Goal: Transaction & Acquisition: Purchase product/service

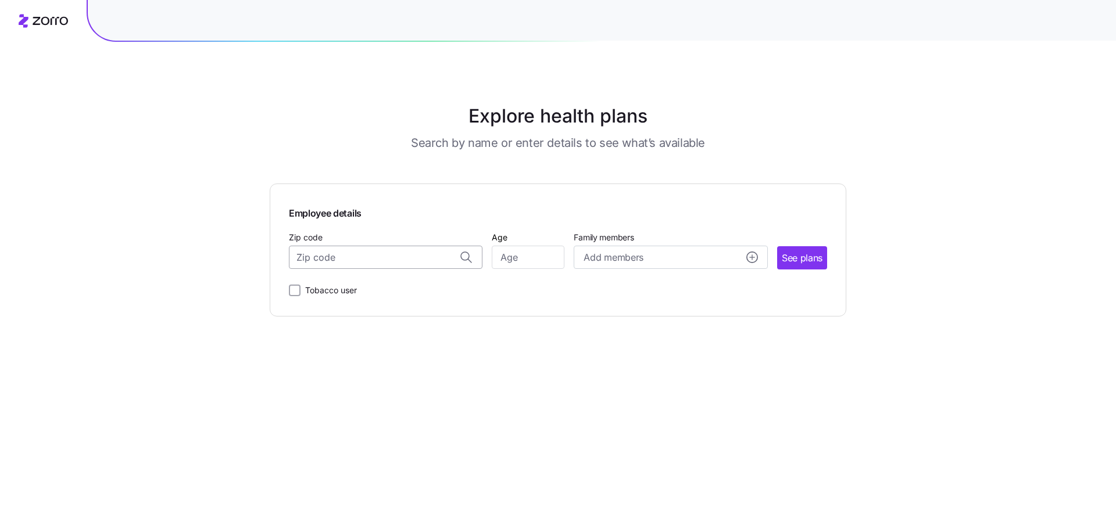
click at [447, 261] on input "Zip code" at bounding box center [385, 257] width 193 height 23
click at [358, 289] on span "54021, [GEOGRAPHIC_DATA], [GEOGRAPHIC_DATA]" at bounding box center [383, 288] width 163 height 15
type input "54021, [GEOGRAPHIC_DATA], [GEOGRAPHIC_DATA]"
click at [533, 268] on input "Age" at bounding box center [528, 257] width 73 height 23
type input "25"
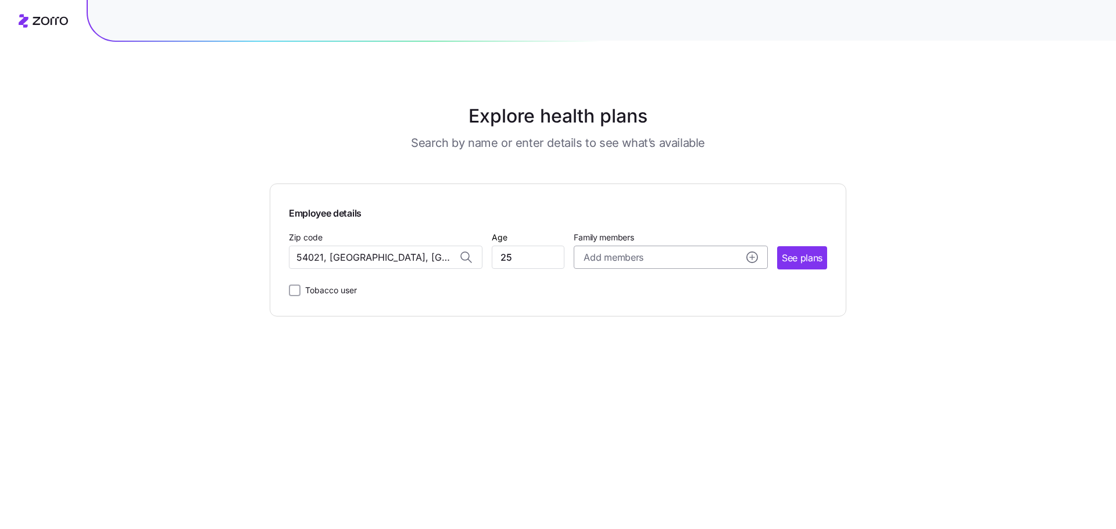
click at [619, 259] on span "Add members" at bounding box center [612, 257] width 59 height 15
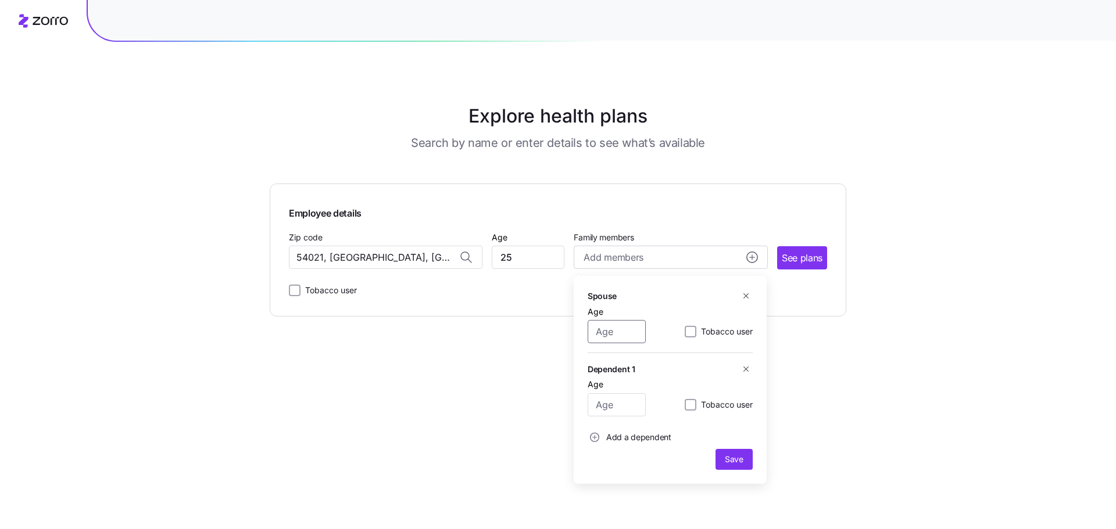
click at [626, 332] on input "Age" at bounding box center [616, 331] width 58 height 23
type input "29"
click at [732, 465] on span "Save" at bounding box center [734, 460] width 19 height 12
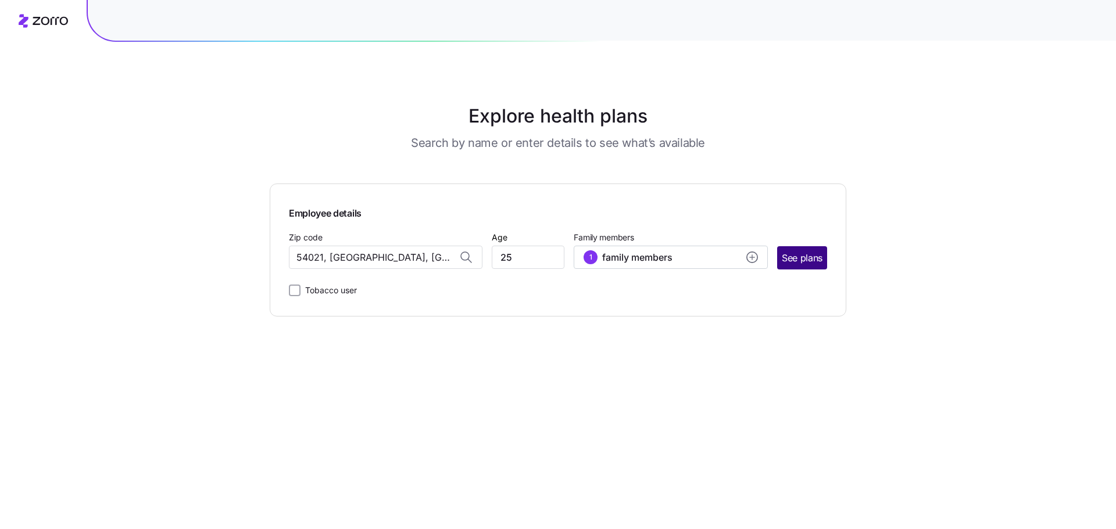
click at [788, 264] on span "See plans" at bounding box center [801, 258] width 41 height 15
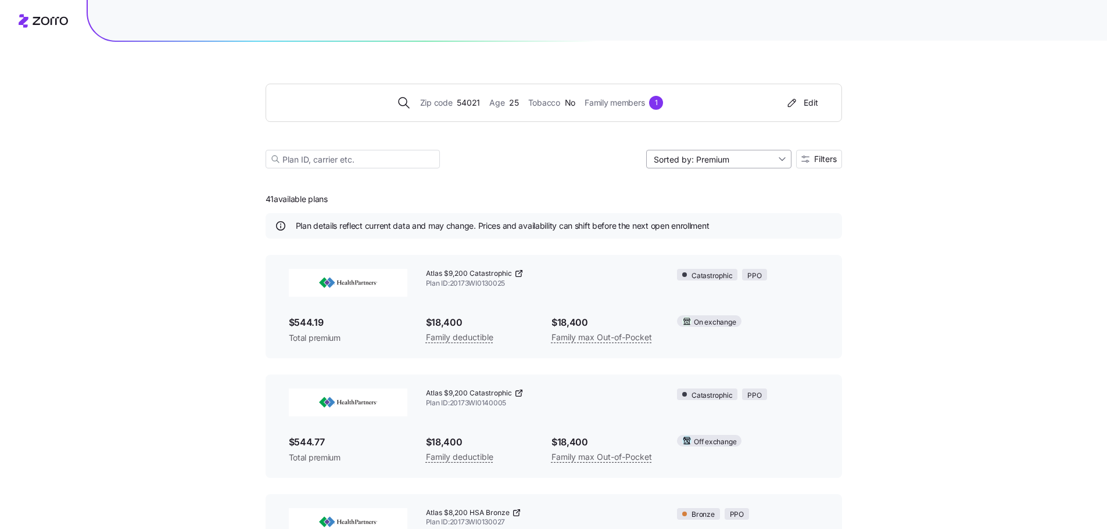
click at [742, 160] on input "Sorted by: Premium" at bounding box center [718, 159] width 145 height 19
click at [385, 157] on input at bounding box center [353, 159] width 174 height 19
click at [52, 23] on icon at bounding box center [50, 21] width 35 height 8
click at [803, 101] on div "Edit" at bounding box center [801, 103] width 33 height 12
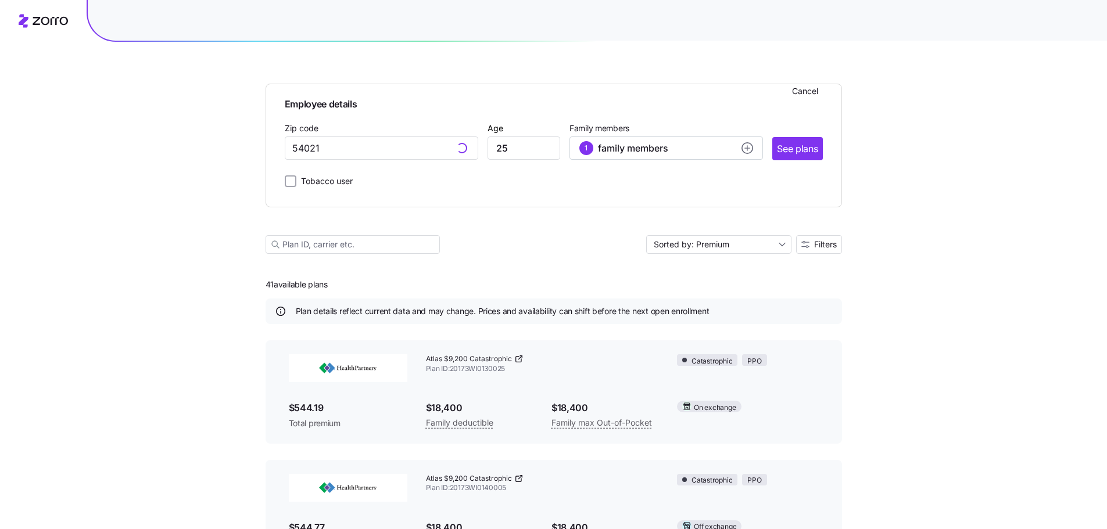
type input "54021, [GEOGRAPHIC_DATA], [GEOGRAPHIC_DATA]"
click at [797, 94] on span "Cancel" at bounding box center [805, 91] width 26 height 12
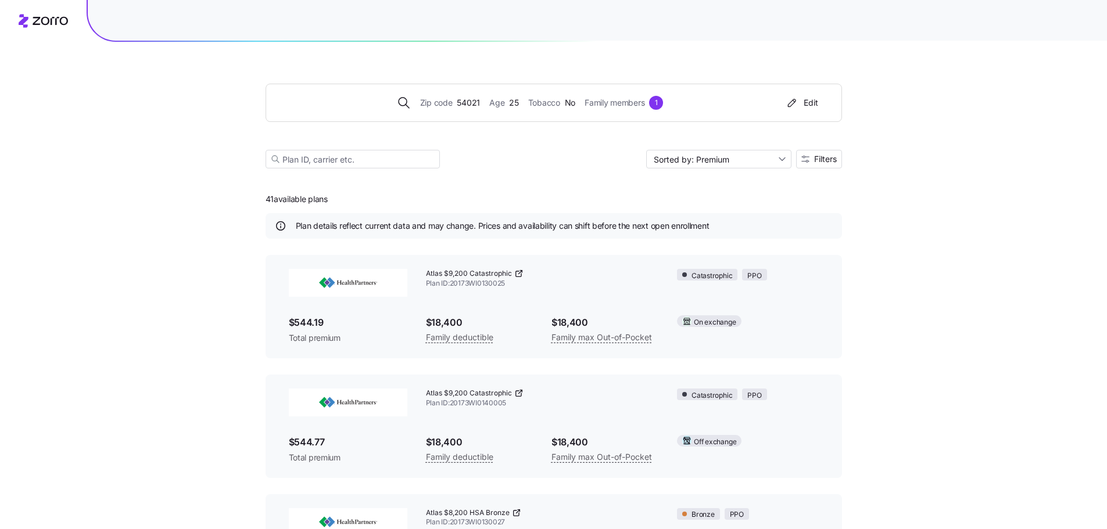
click at [795, 100] on icon "button" at bounding box center [792, 103] width 14 height 12
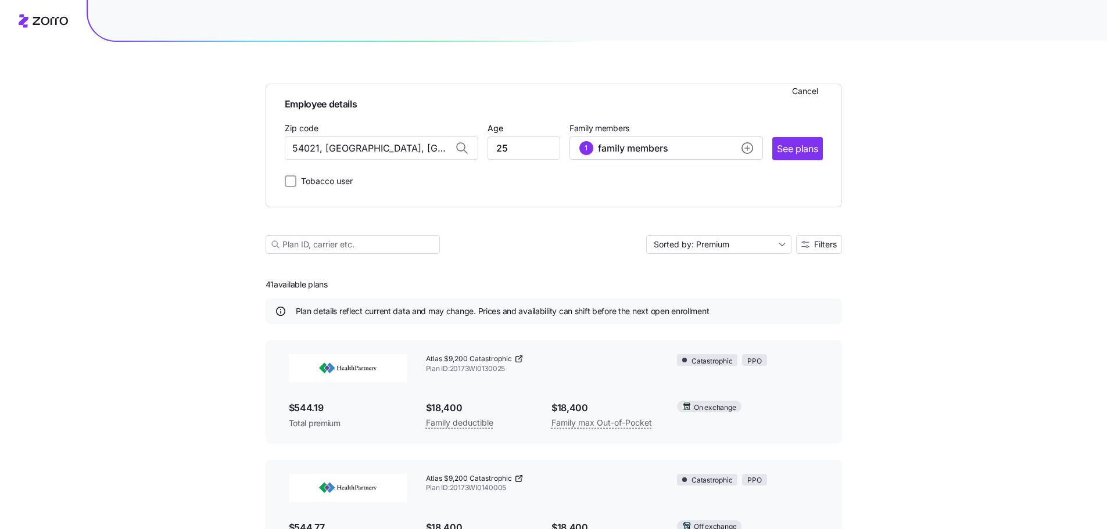
click at [628, 71] on div "Employee details Cancel Zip code 54021, Pierce County, WI Age 25 Family members…" at bounding box center [554, 155] width 576 height 226
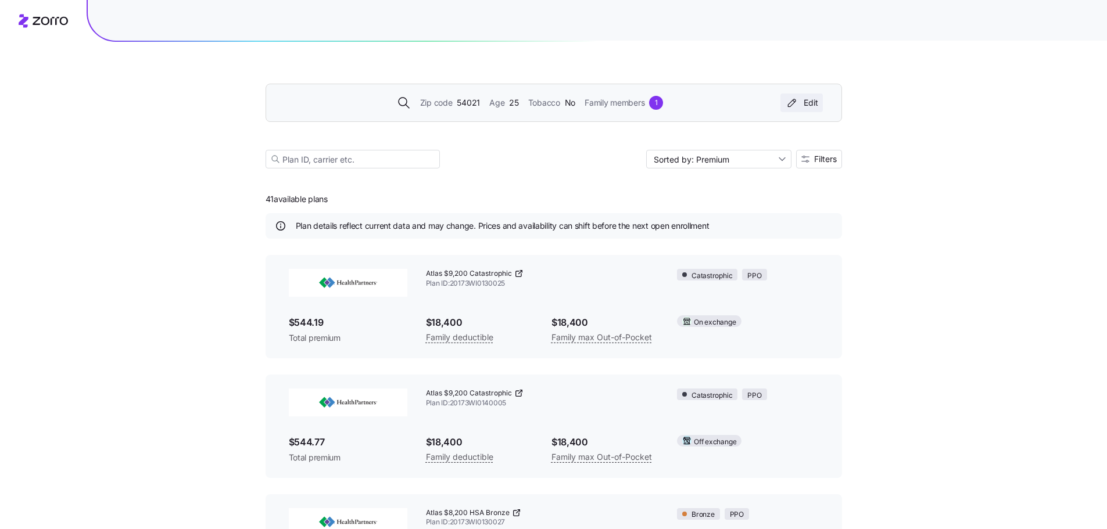
click at [798, 105] on icon "button" at bounding box center [792, 103] width 14 height 12
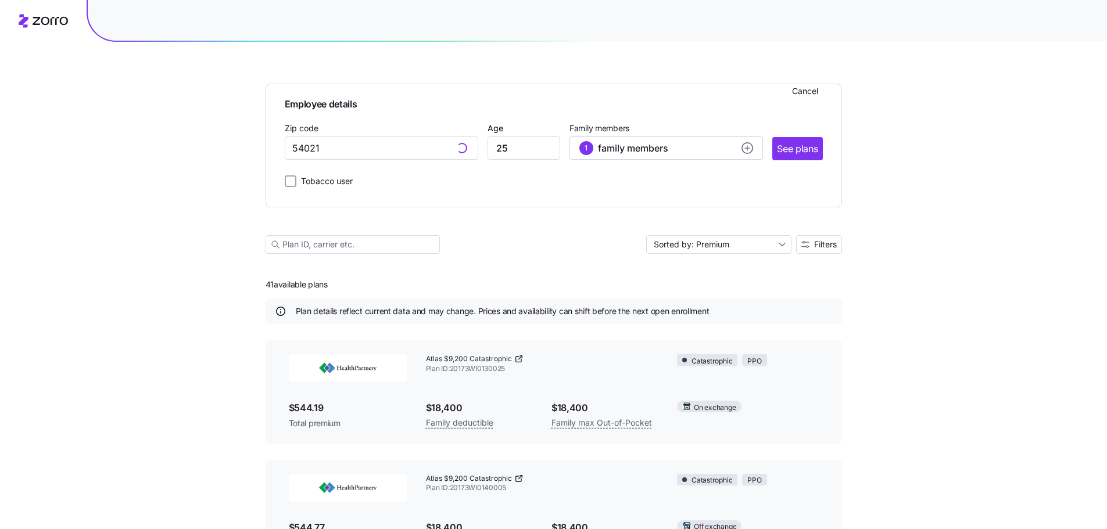
type input "54021, [GEOGRAPHIC_DATA], [GEOGRAPHIC_DATA]"
drag, startPoint x: 435, startPoint y: 150, endPoint x: 60, endPoint y: 134, distance: 375.7
click at [60, 134] on div "Employee details Cancel Zip code 54021, Pierce County, WI Age 25 Family members…" at bounding box center [553, 461] width 1107 height 922
type input "54021, [GEOGRAPHIC_DATA], [GEOGRAPHIC_DATA]"
click at [542, 140] on input "25" at bounding box center [523, 148] width 73 height 23
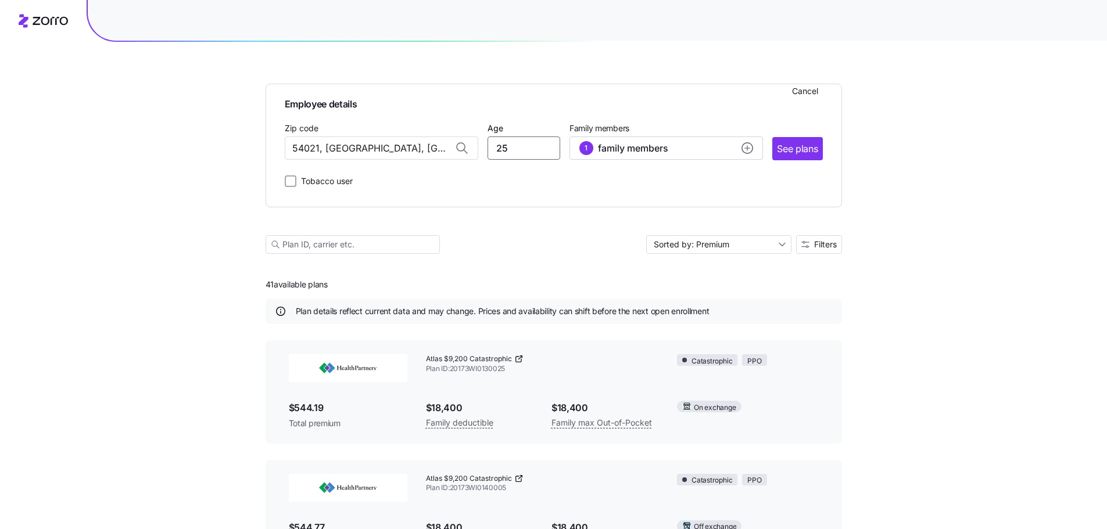
type input "2"
click at [800, 93] on span "Cancel" at bounding box center [805, 91] width 26 height 12
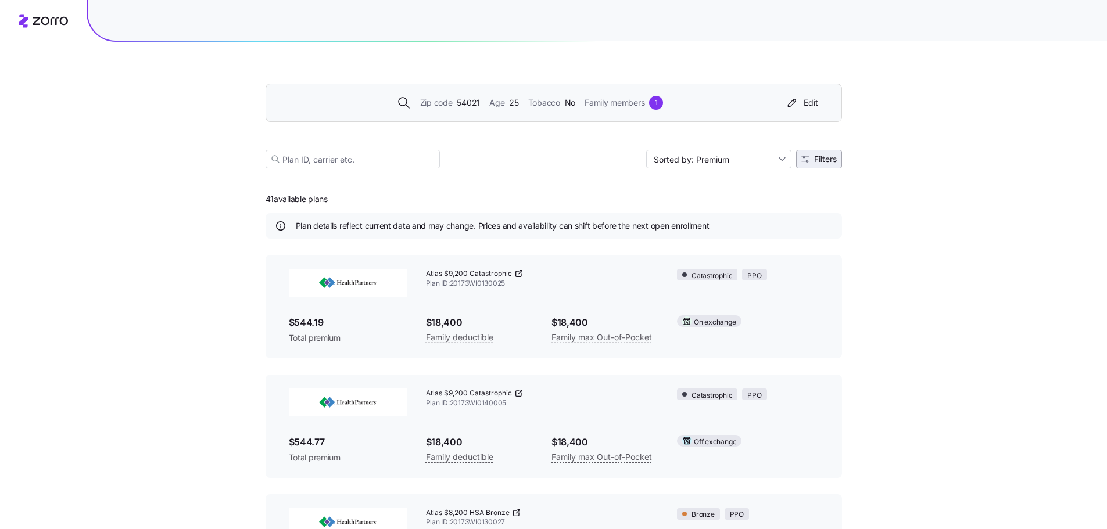
click at [819, 155] on span "Filters" at bounding box center [825, 159] width 23 height 8
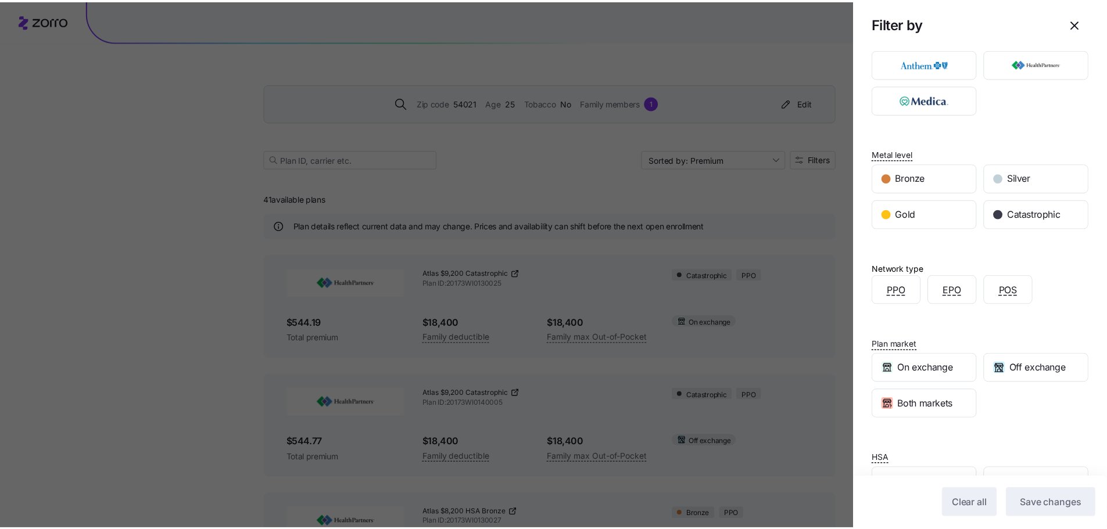
scroll to position [78, 0]
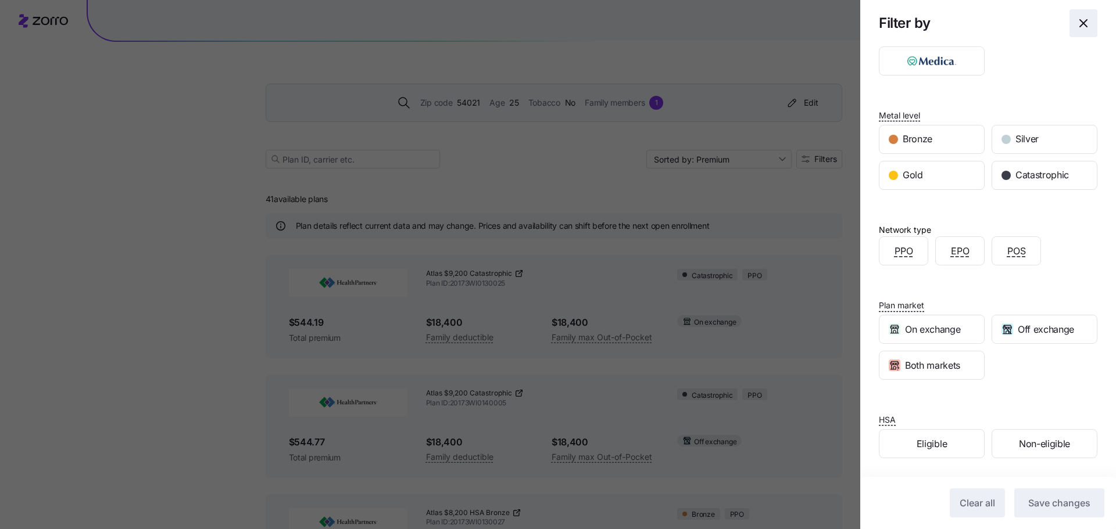
click at [1076, 23] on icon "button" at bounding box center [1083, 23] width 14 height 14
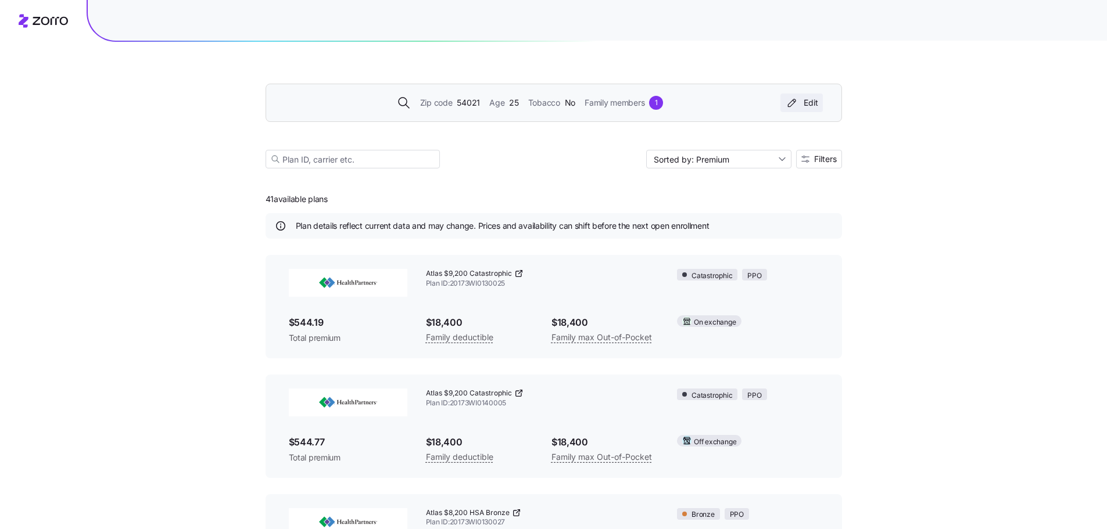
click at [783, 106] on button "Edit" at bounding box center [801, 103] width 42 height 19
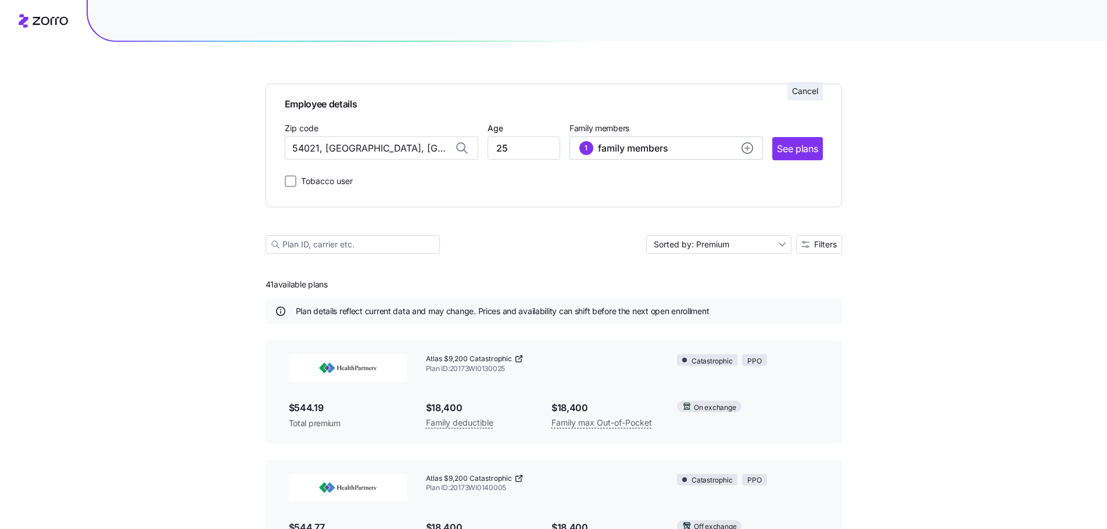
click at [799, 94] on span "Cancel" at bounding box center [805, 91] width 26 height 12
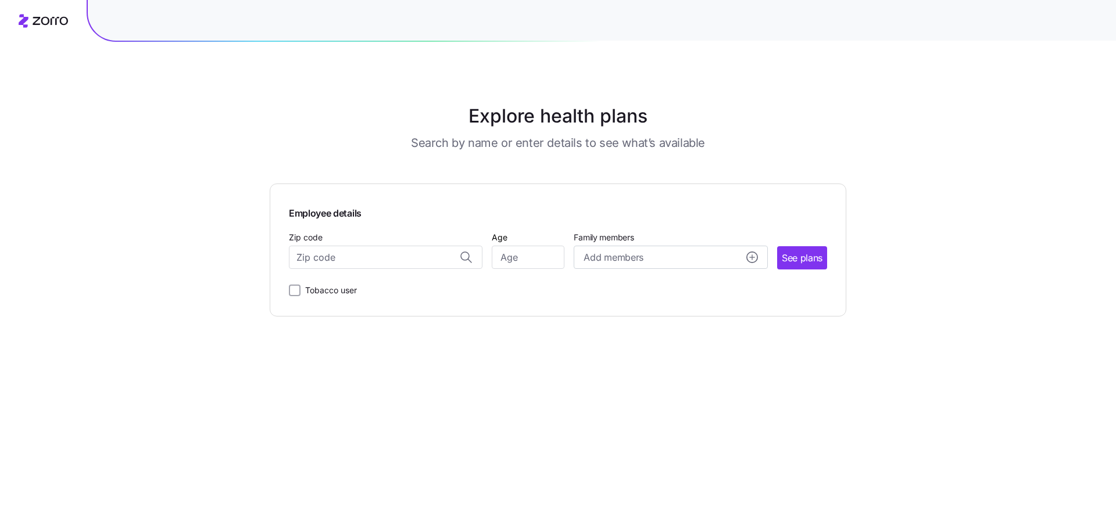
click at [187, 215] on div "Explore health plans Search by name or enter details to see what’s available Em…" at bounding box center [558, 264] width 1116 height 529
